Goal: Task Accomplishment & Management: Complete application form

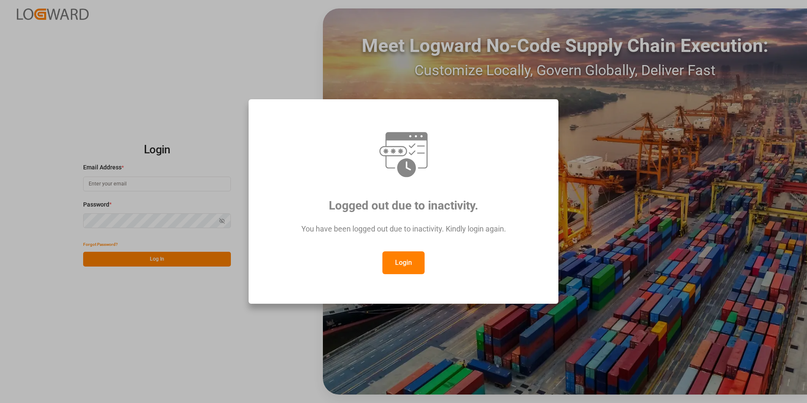
click at [399, 258] on button "Login" at bounding box center [403, 262] width 42 height 23
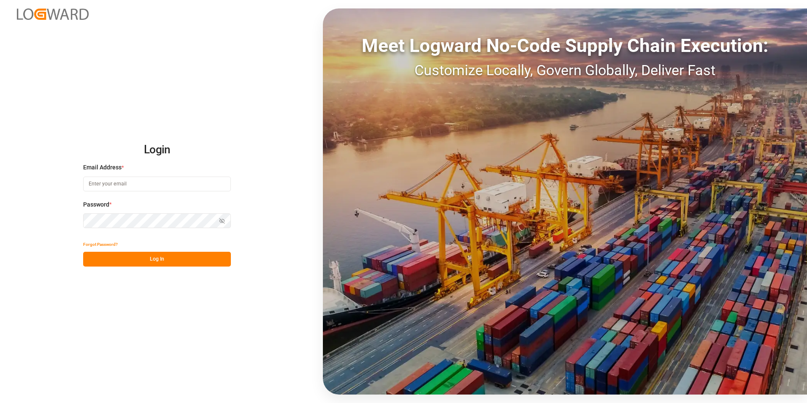
click at [178, 186] on input at bounding box center [157, 183] width 148 height 15
paste input "[EMAIL_ADDRESS][PERSON_NAME][DOMAIN_NAME]>"
type input "[EMAIL_ADDRESS][PERSON_NAME][DOMAIN_NAME]"
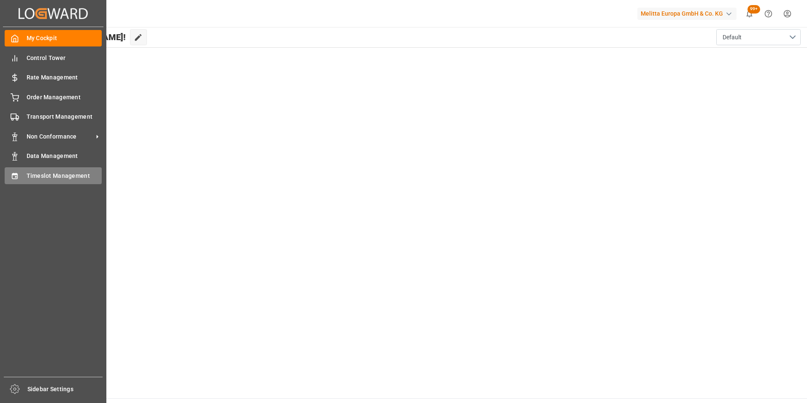
click at [68, 174] on span "Timeslot Management" at bounding box center [65, 175] width 76 height 9
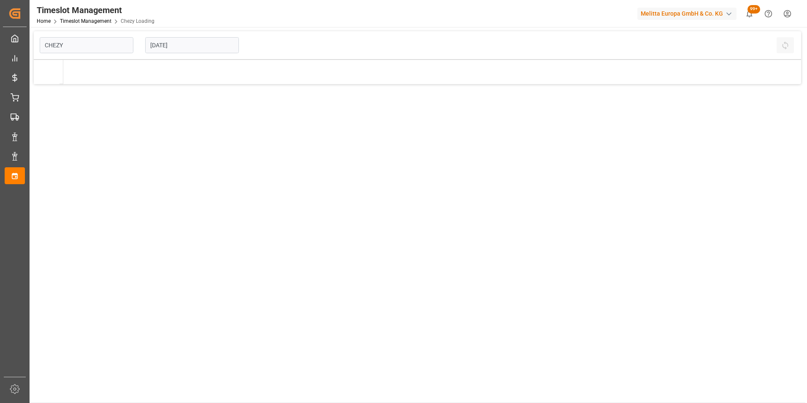
type input "Chezy Loading"
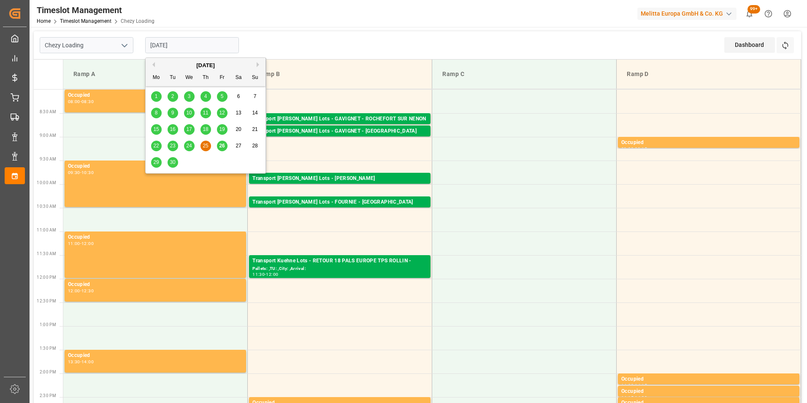
click at [178, 46] on input "[DATE]" at bounding box center [192, 45] width 94 height 16
click at [157, 161] on span "29" at bounding box center [155, 162] width 5 height 6
type input "[DATE]"
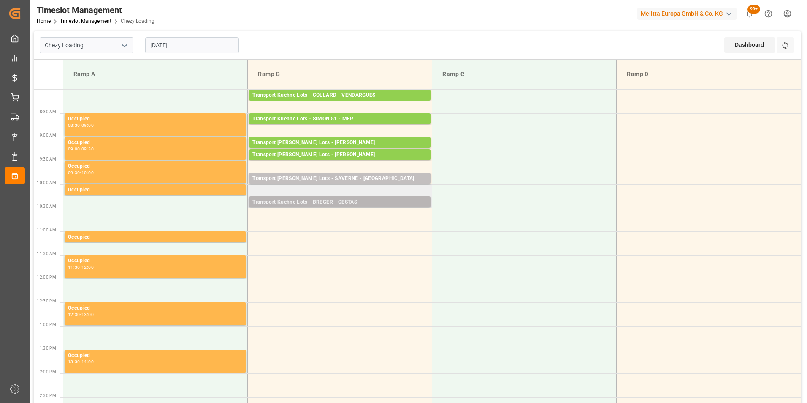
click at [350, 200] on div "Transport Kuehne Lots - BREGER - CESTAS" at bounding box center [339, 202] width 175 height 8
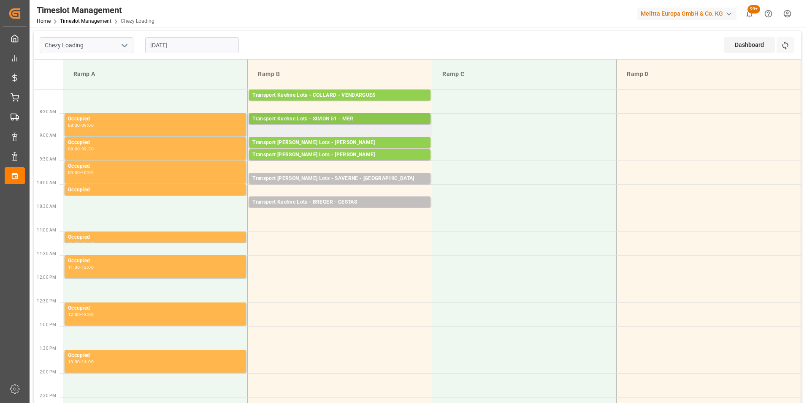
click at [360, 119] on div "Transport Kuehne Lots - SIMON 51 - MER" at bounding box center [339, 119] width 175 height 8
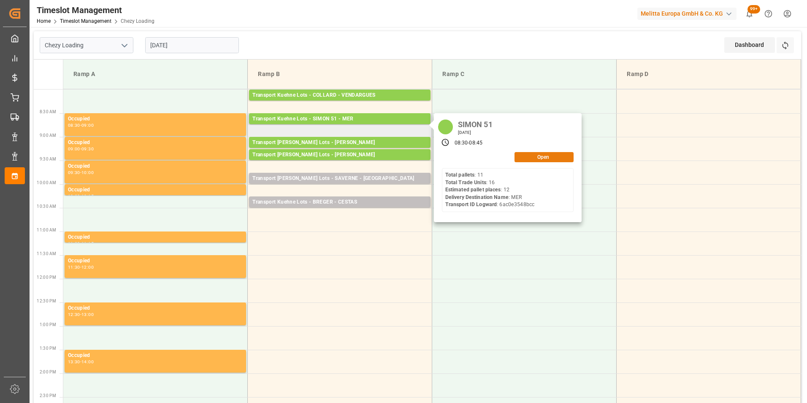
click at [524, 158] on button "Open" at bounding box center [543, 157] width 59 height 10
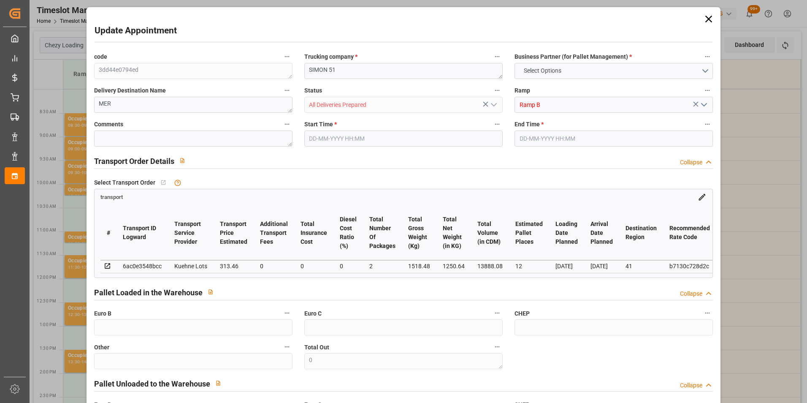
type input "12"
type input "313.46"
type input "0"
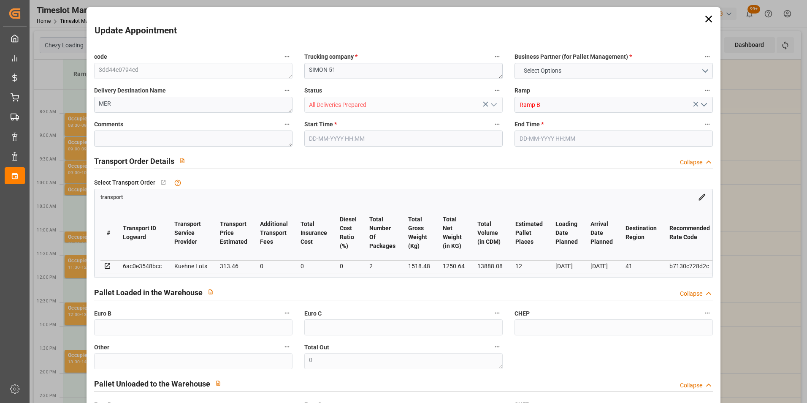
type input "313.46"
type input "0"
type input "2"
type input "1250.64"
type input "1970.744"
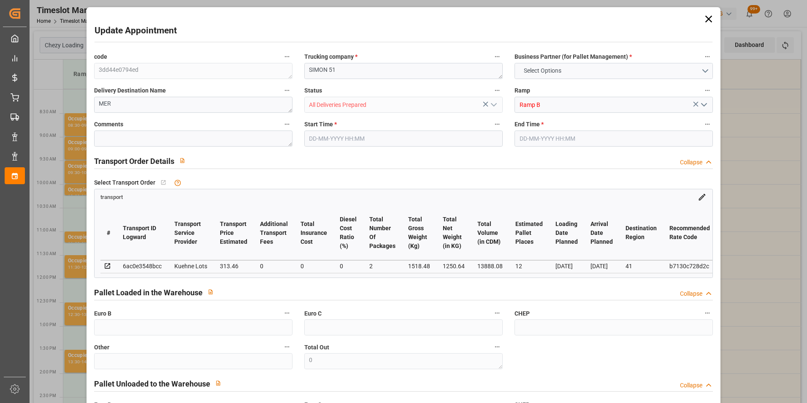
type input "13888.08"
type input "41"
type input "11"
type input "16"
type input "12"
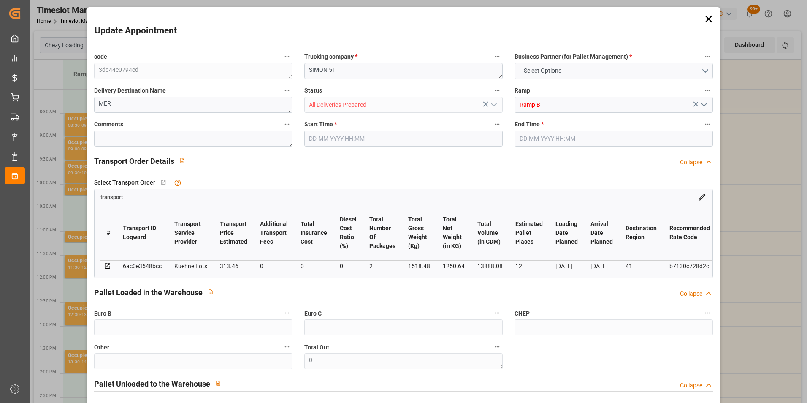
type input "101"
type input "1518.48"
type input "0"
type input "4710.8598"
type input "0"
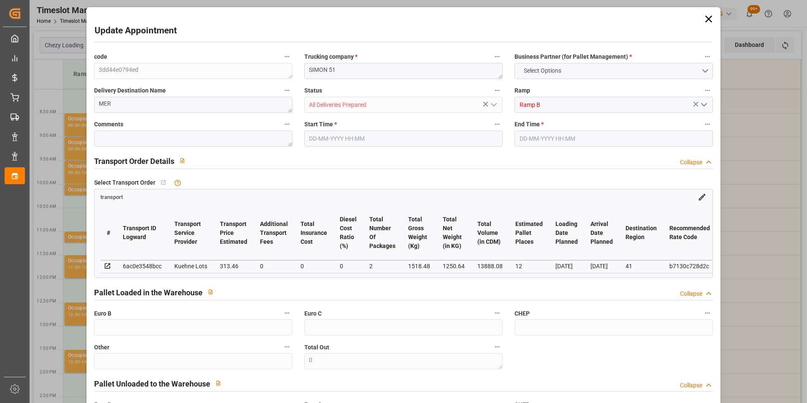
type input "0"
type input "21"
type input "35"
type input "[DATE] 08:30"
type input "[DATE] 08:45"
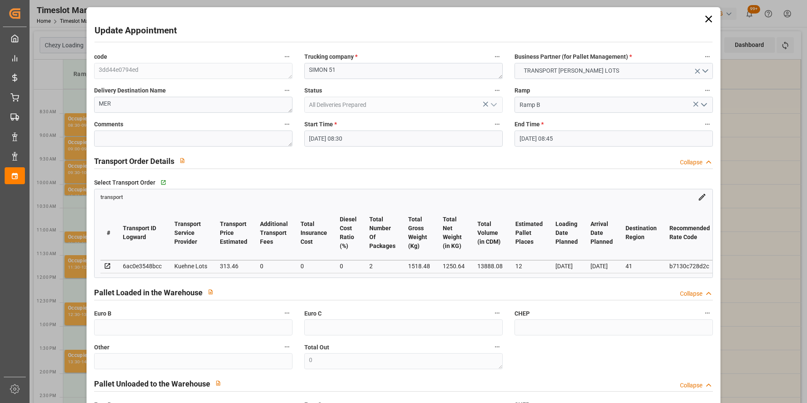
type input "[DATE] 13:14"
type input "[DATE] 11:22"
type input "[DATE]"
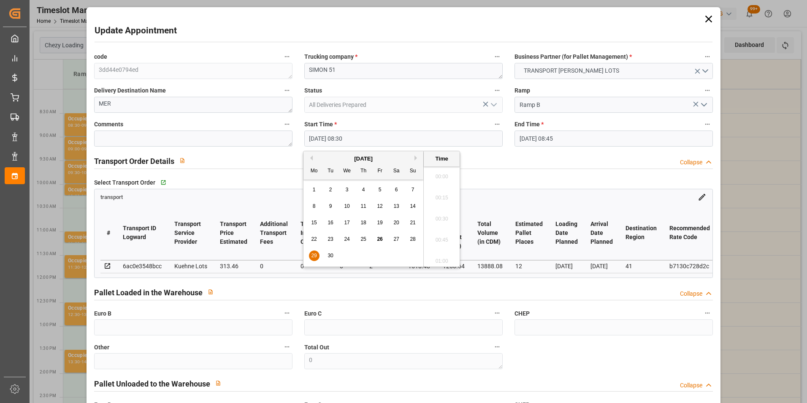
click at [348, 138] on input "[DATE] 08:30" at bounding box center [403, 138] width 198 height 16
click at [310, 253] on div "29" at bounding box center [314, 256] width 11 height 10
click at [438, 235] on li "10:45" at bounding box center [442, 237] width 36 height 21
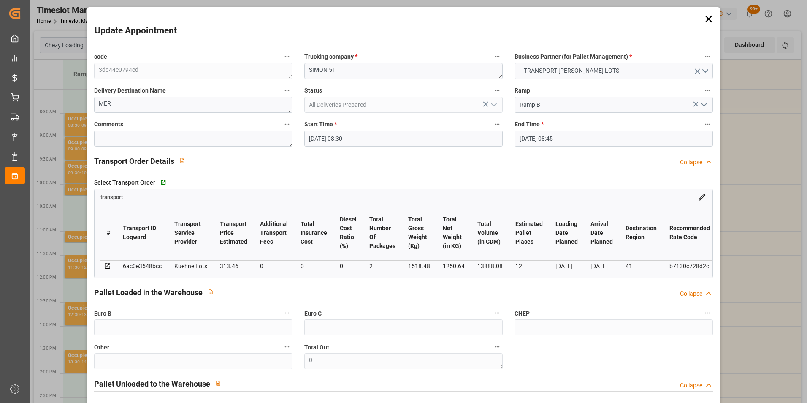
type input "[DATE] 10:45"
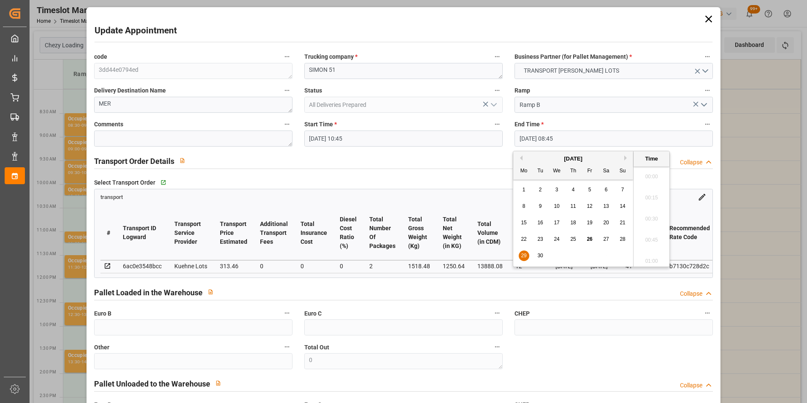
click at [546, 138] on input "[DATE] 08:45" at bounding box center [613, 138] width 198 height 16
click at [519, 251] on div "29" at bounding box center [524, 256] width 11 height 10
click at [648, 239] on li "11:00" at bounding box center [651, 237] width 36 height 21
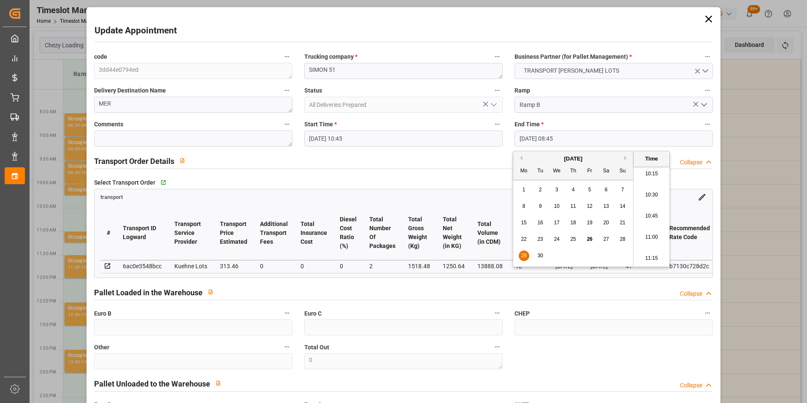
type input "[DATE] 11:00"
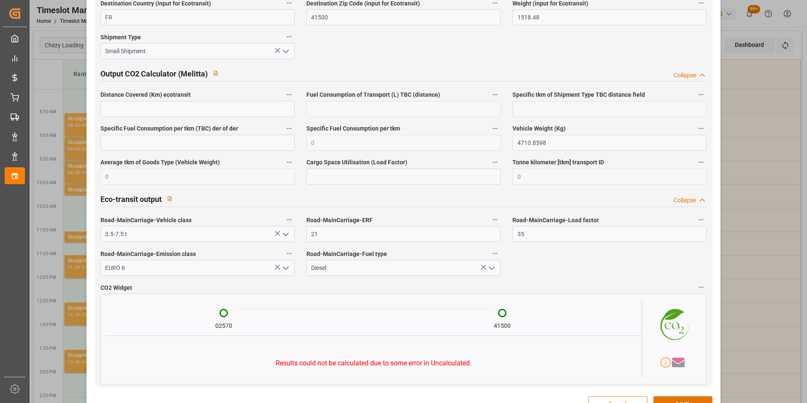
scroll to position [1370, 0]
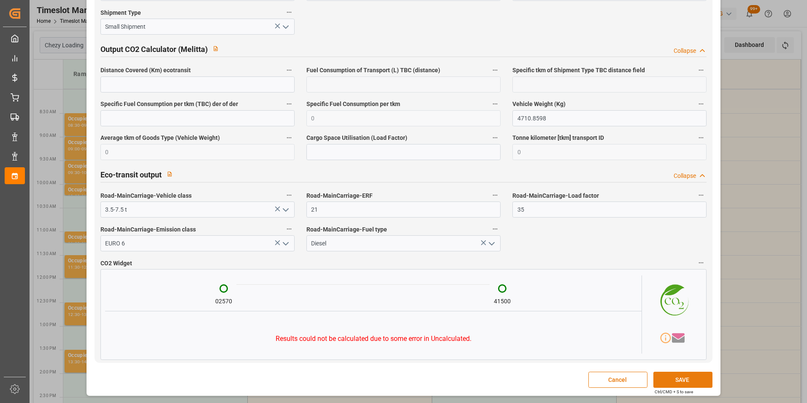
click at [663, 375] on button "SAVE" at bounding box center [682, 379] width 59 height 16
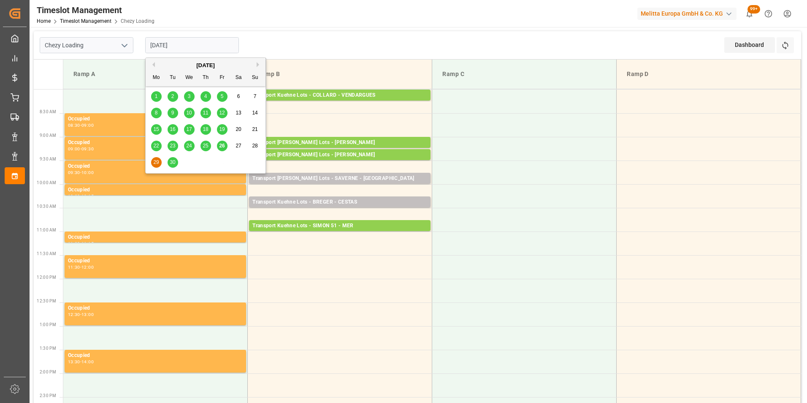
click at [182, 46] on input "[DATE]" at bounding box center [192, 45] width 94 height 16
click at [223, 145] on span "26" at bounding box center [221, 146] width 5 height 6
type input "[DATE]"
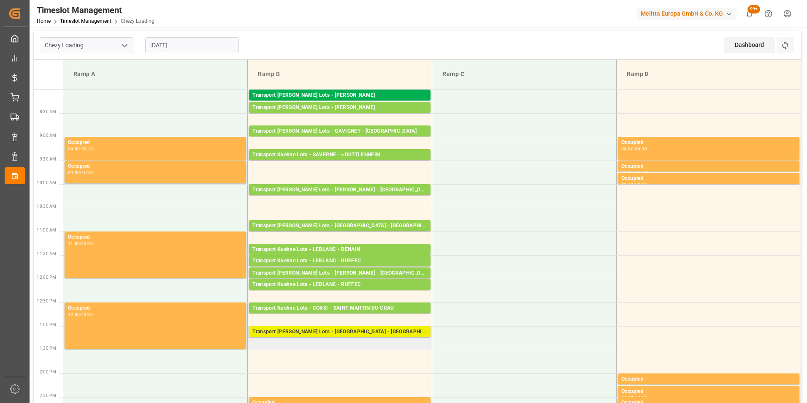
click at [358, 334] on div "Transport [PERSON_NAME] Lots - [GEOGRAPHIC_DATA] - [GEOGRAPHIC_DATA] EN [GEOGRA…" at bounding box center [339, 331] width 175 height 8
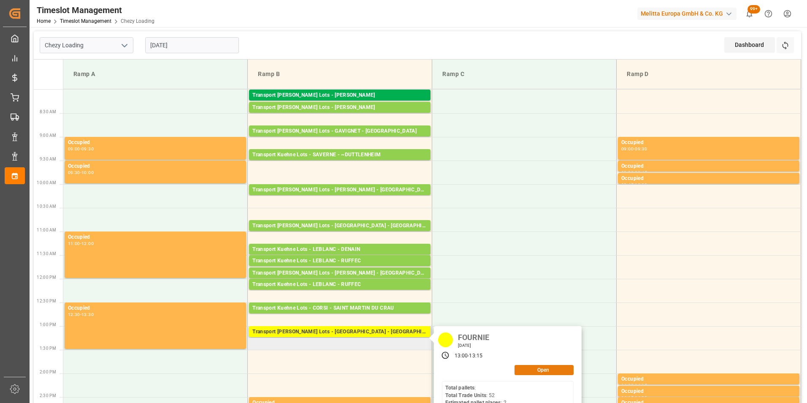
click at [541, 369] on button "Open" at bounding box center [543, 370] width 59 height 10
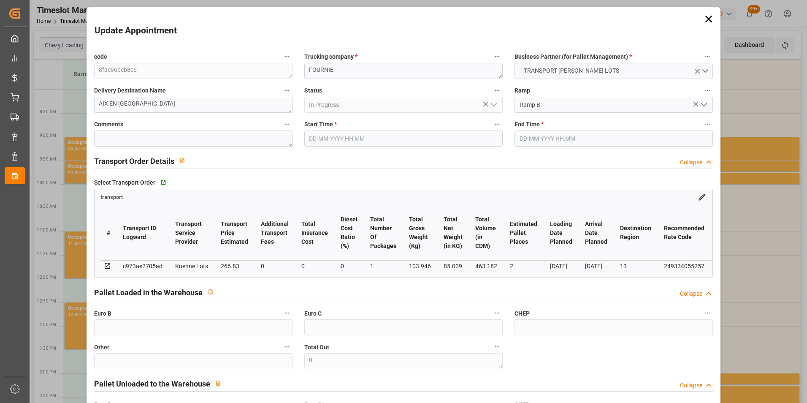
type input "[DATE] 13:00"
type input "[DATE] 13:15"
type input "[DATE] 14:28"
type input "[DATE] 11:37"
type input "[DATE]"
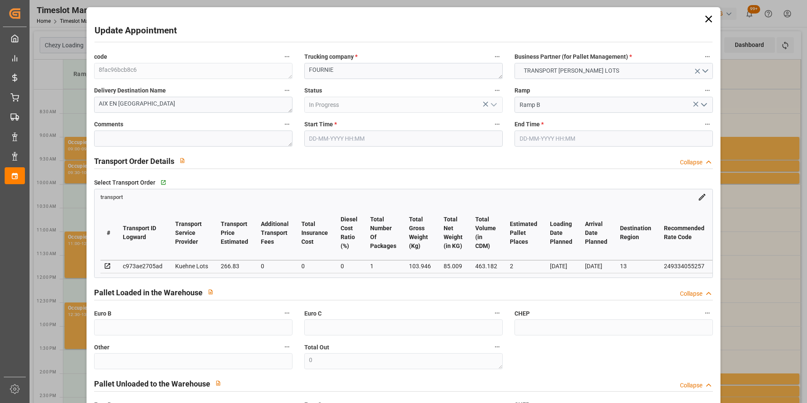
type input "[DATE]"
click at [234, 71] on div "code 8fac96bcb8c6 Trucking company * FOURNIE Business Partner (for Pallet Manag…" at bounding box center [403, 255] width 631 height 415
type textarea "[PERSON_NAME]"
click at [356, 138] on input "[DATE] 13:00" at bounding box center [403, 138] width 198 height 16
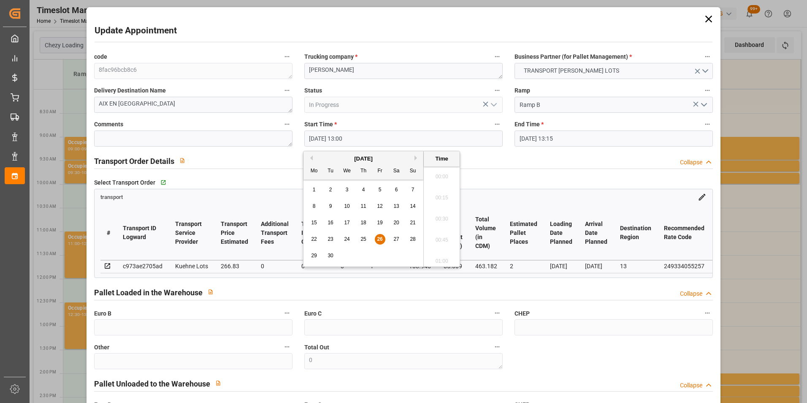
scroll to position [1058, 0]
click at [317, 254] on div "29" at bounding box center [314, 256] width 11 height 10
click at [441, 241] on li "08:15" at bounding box center [442, 237] width 36 height 21
type input "[DATE] 08:15"
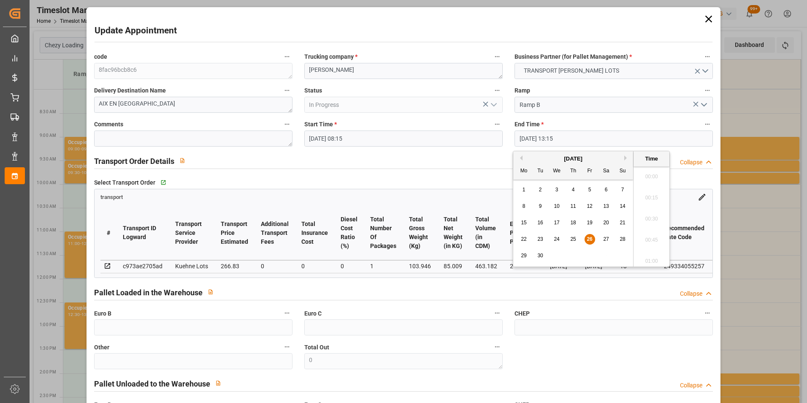
click at [540, 134] on input "[DATE] 13:15" at bounding box center [613, 138] width 198 height 16
click at [523, 257] on span "29" at bounding box center [523, 255] width 5 height 6
click at [651, 195] on li "08:30" at bounding box center [651, 194] width 36 height 21
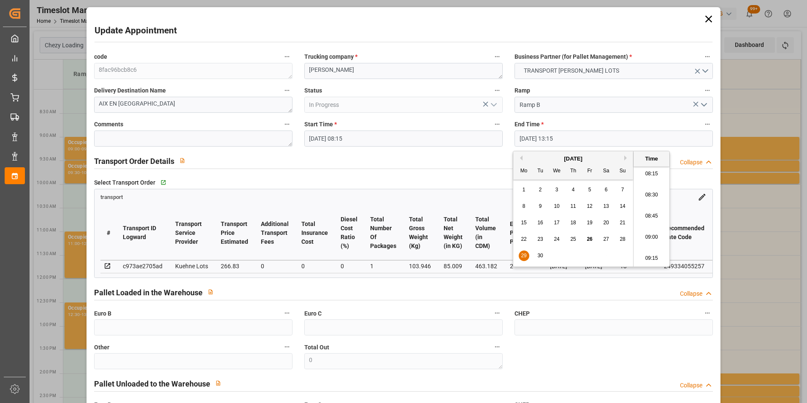
type input "[DATE] 08:30"
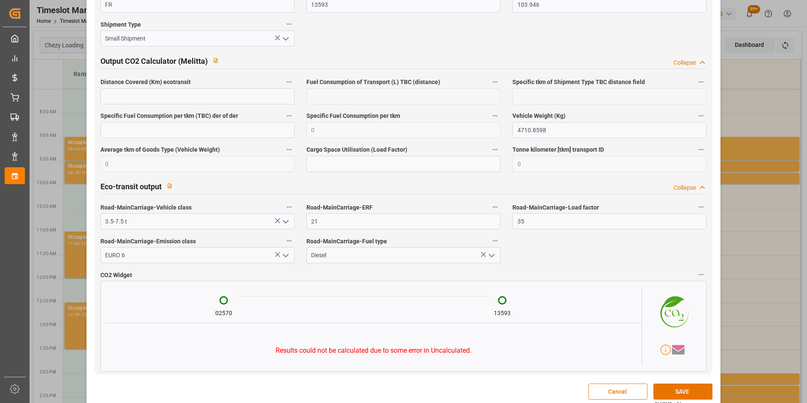
scroll to position [1370, 0]
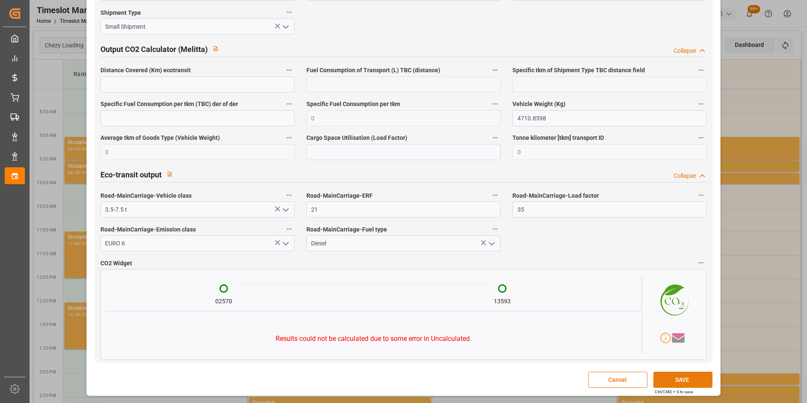
click at [667, 379] on button "SAVE" at bounding box center [682, 379] width 59 height 16
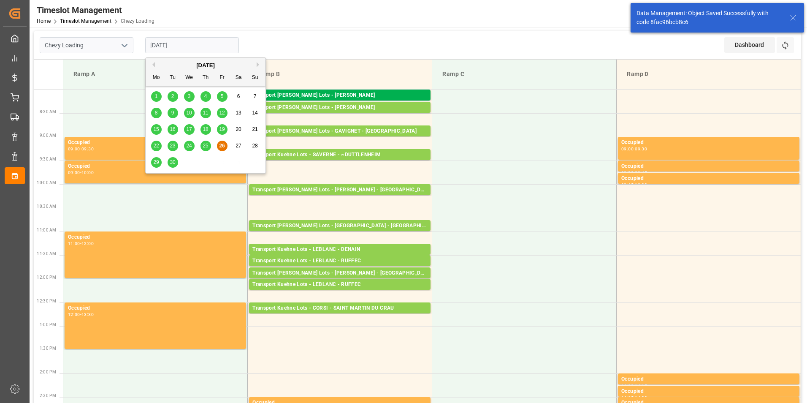
click at [177, 44] on input "[DATE]" at bounding box center [192, 45] width 94 height 16
click at [156, 159] on span "29" at bounding box center [155, 162] width 5 height 6
type input "[DATE]"
